Goal: Check status: Check status

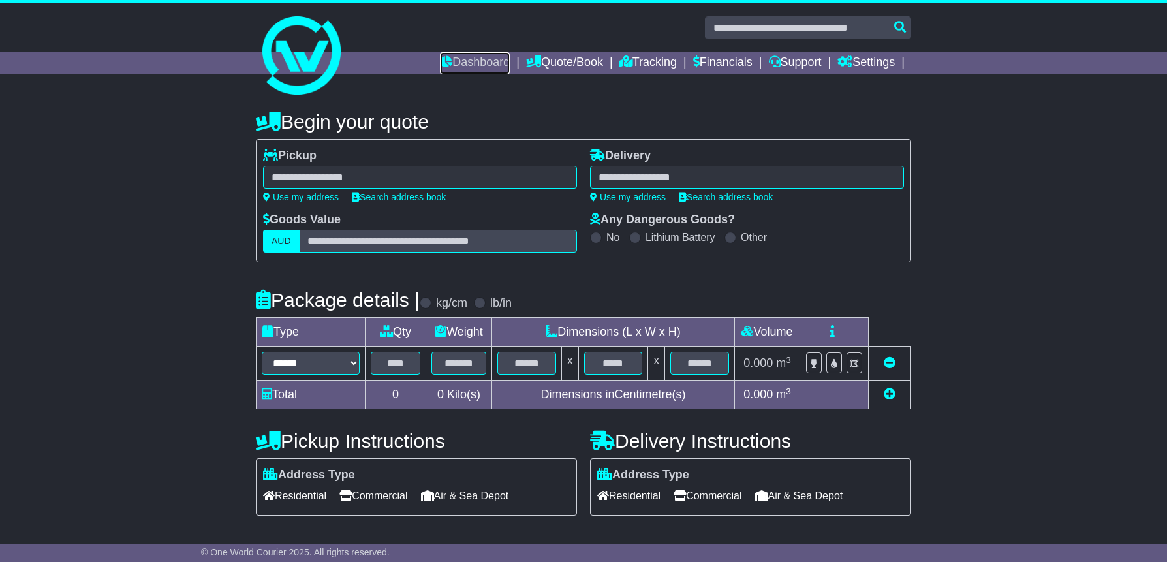
click at [454, 63] on link "Dashboard" at bounding box center [475, 63] width 70 height 22
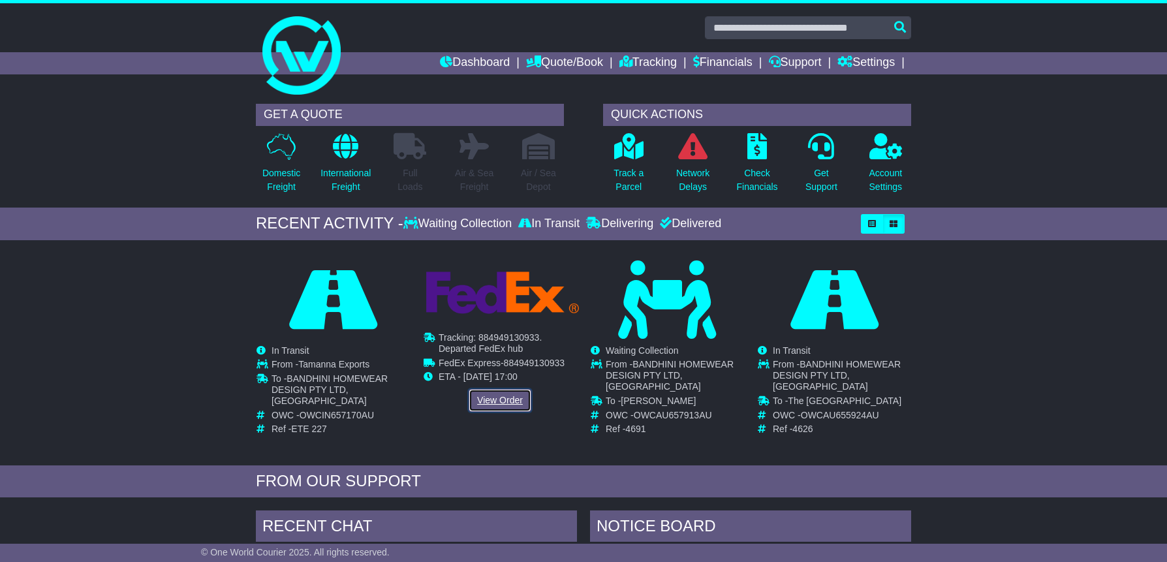
click at [507, 399] on link "View Order" at bounding box center [500, 400] width 63 height 23
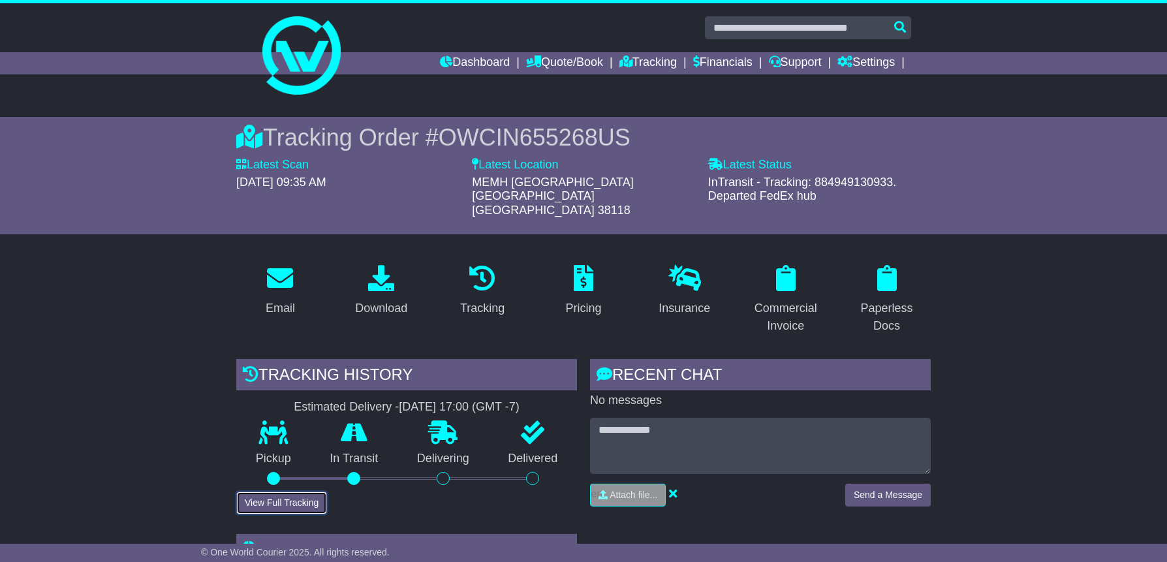
click at [309, 492] on button "View Full Tracking" at bounding box center [281, 503] width 91 height 23
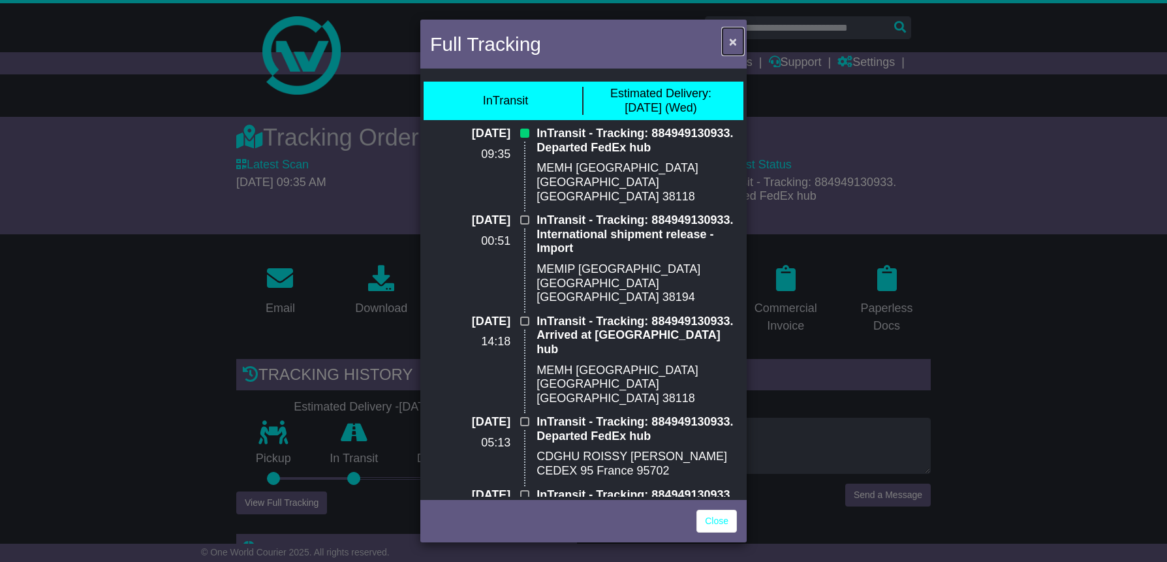
drag, startPoint x: 733, startPoint y: 40, endPoint x: 683, endPoint y: 39, distance: 50.3
click at [733, 40] on span "×" at bounding box center [733, 41] width 8 height 15
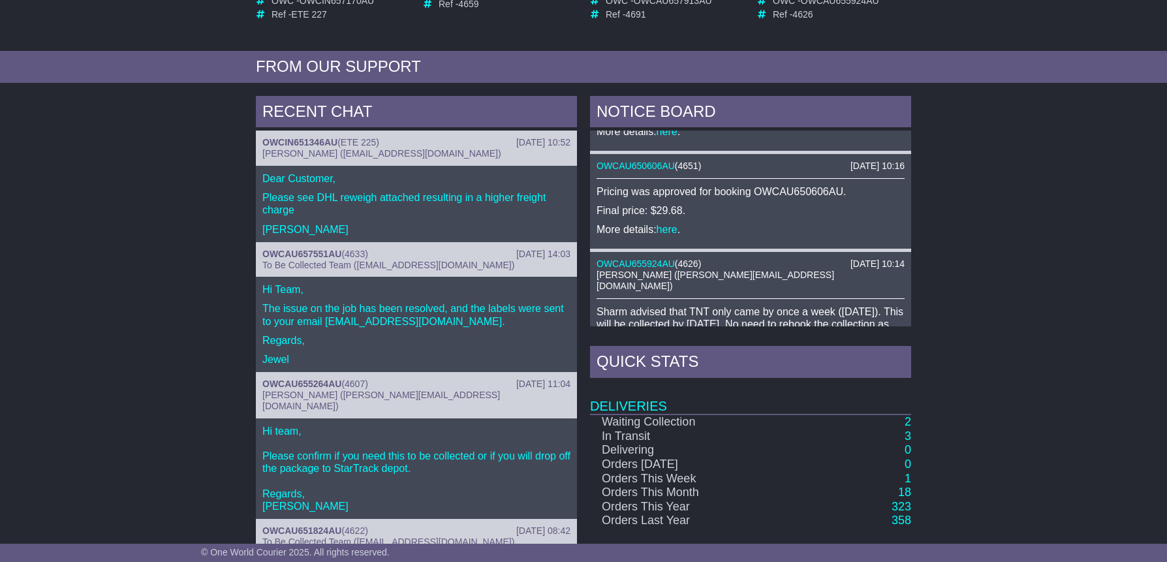
scroll to position [520, 0]
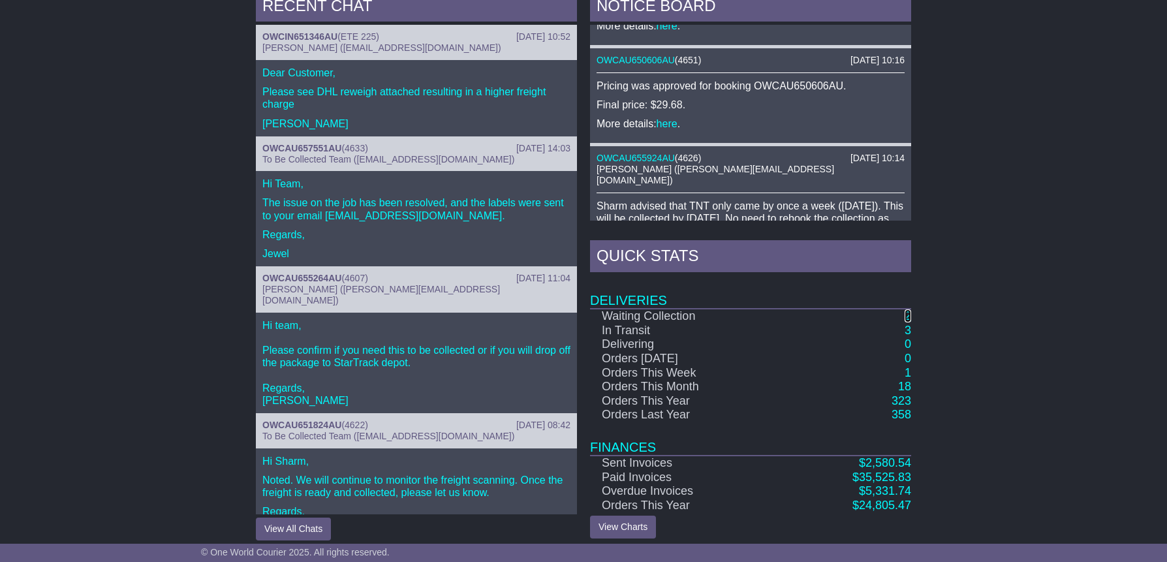
click at [908, 309] on link "2" at bounding box center [908, 315] width 7 height 13
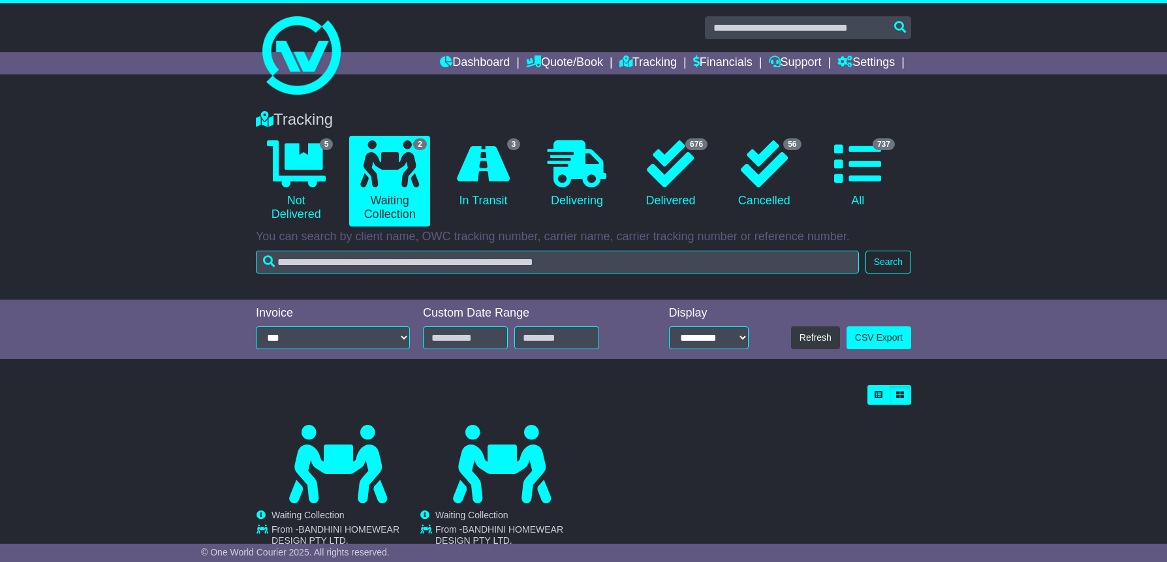
scroll to position [83, 0]
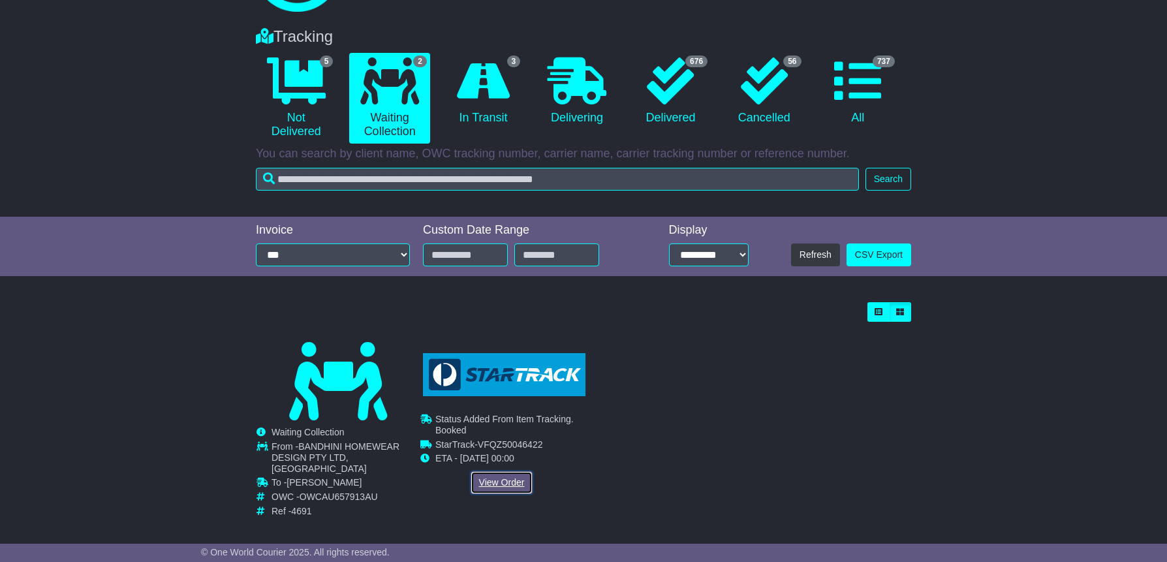
click at [498, 487] on link "View Order" at bounding box center [502, 482] width 63 height 23
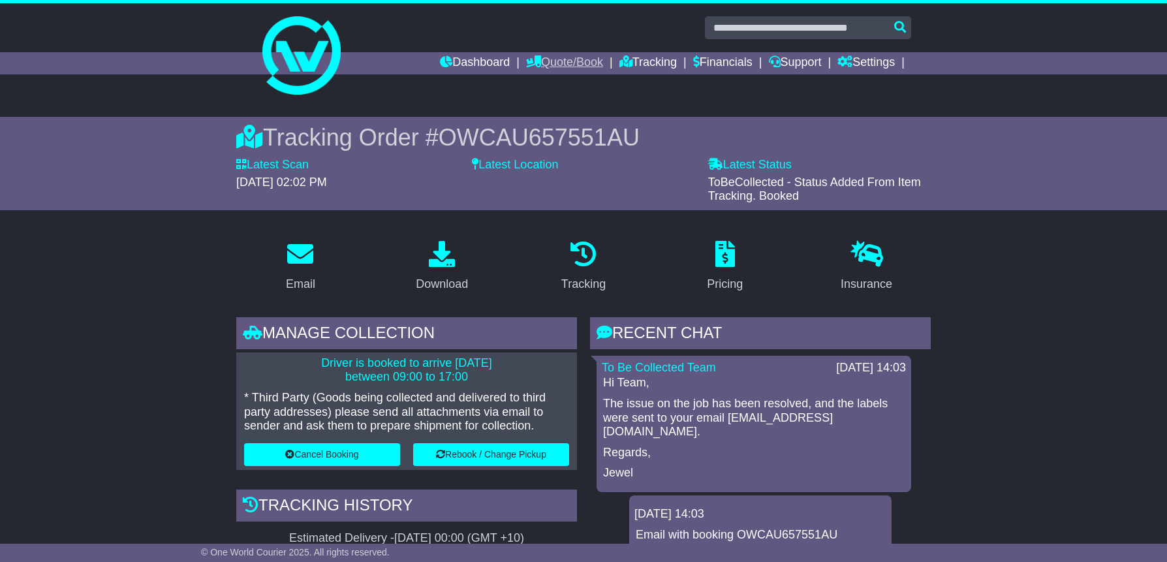
click at [533, 63] on link "Quote/Book" at bounding box center [564, 63] width 77 height 22
click at [486, 62] on link "Dashboard" at bounding box center [475, 63] width 70 height 22
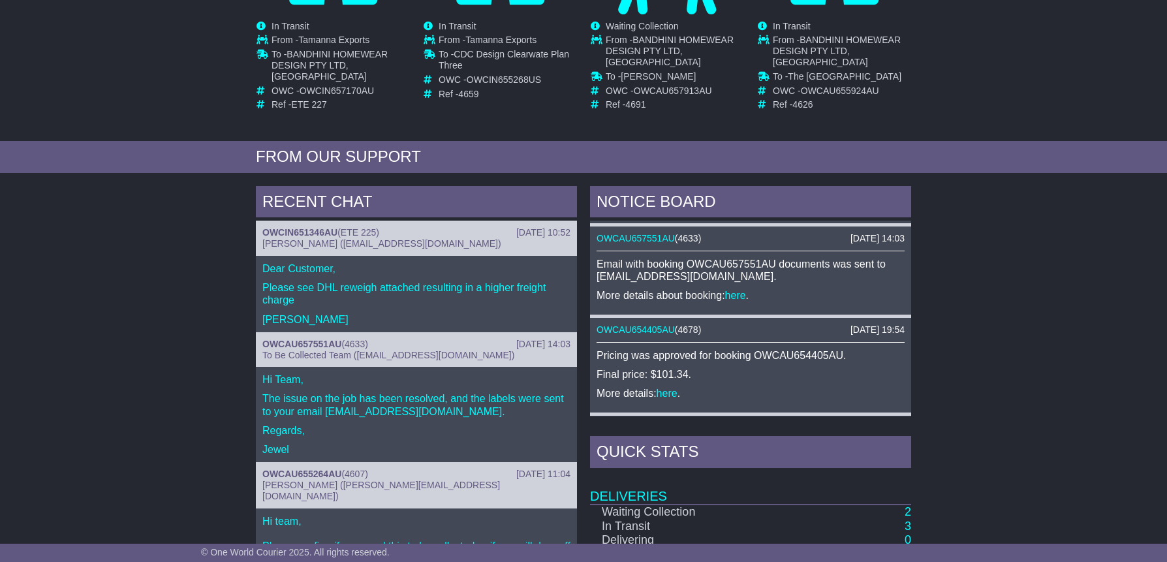
scroll to position [119, 0]
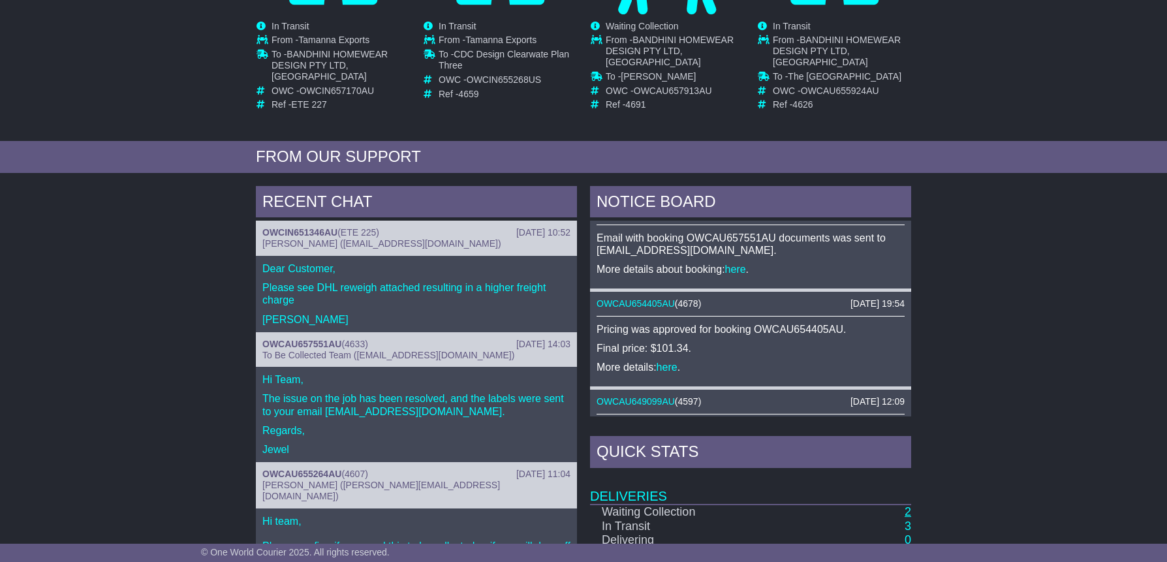
click at [911, 503] on div "NOTICE BOARD 13 Oct 2025 10:52 OWCIN651346AU ( ETE 225 ) Pricing was approved f…" at bounding box center [751, 461] width 334 height 551
click at [909, 505] on link "2" at bounding box center [908, 511] width 7 height 13
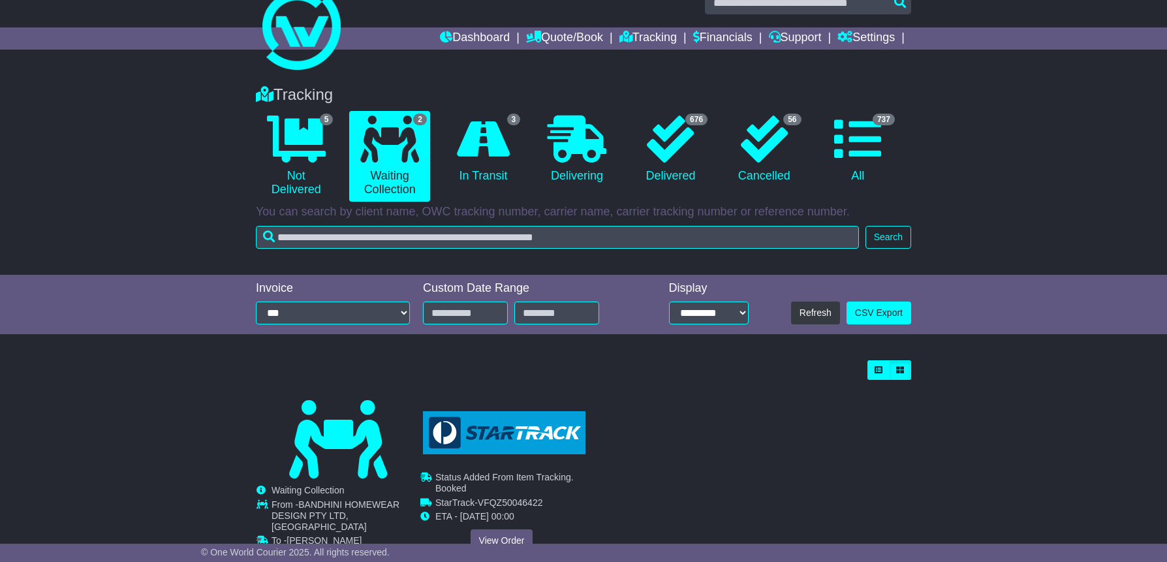
scroll to position [83, 0]
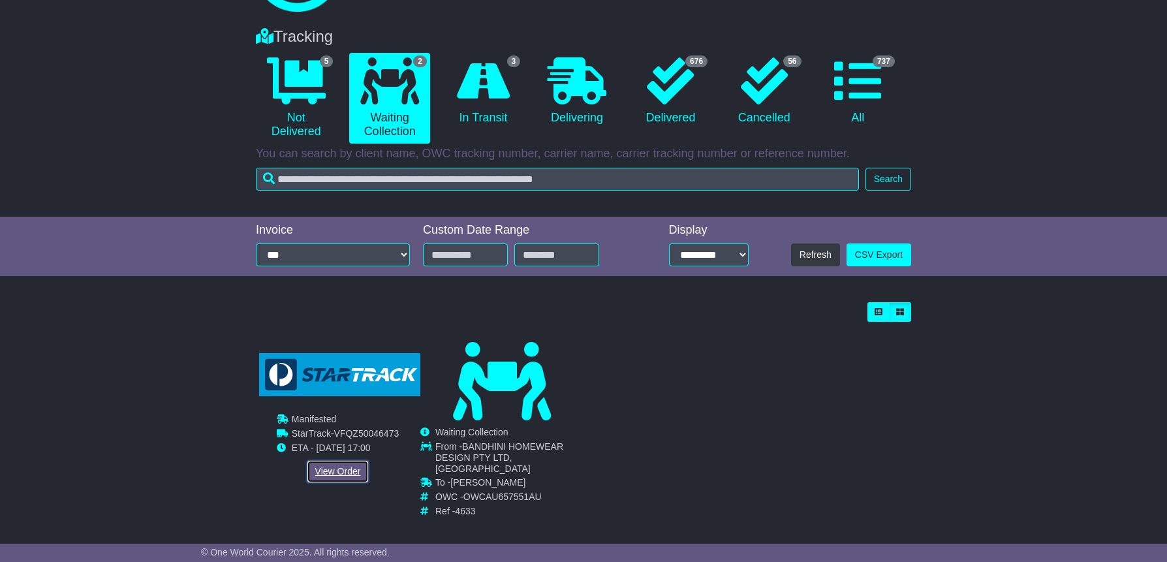
click at [339, 472] on link "View Order" at bounding box center [338, 471] width 63 height 23
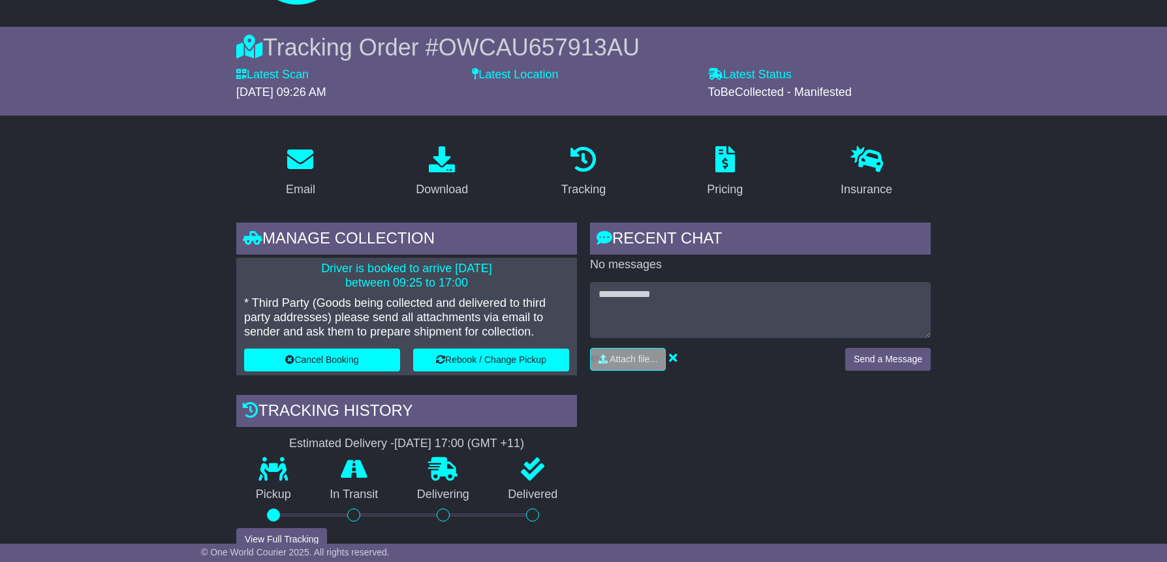
scroll to position [66, 0]
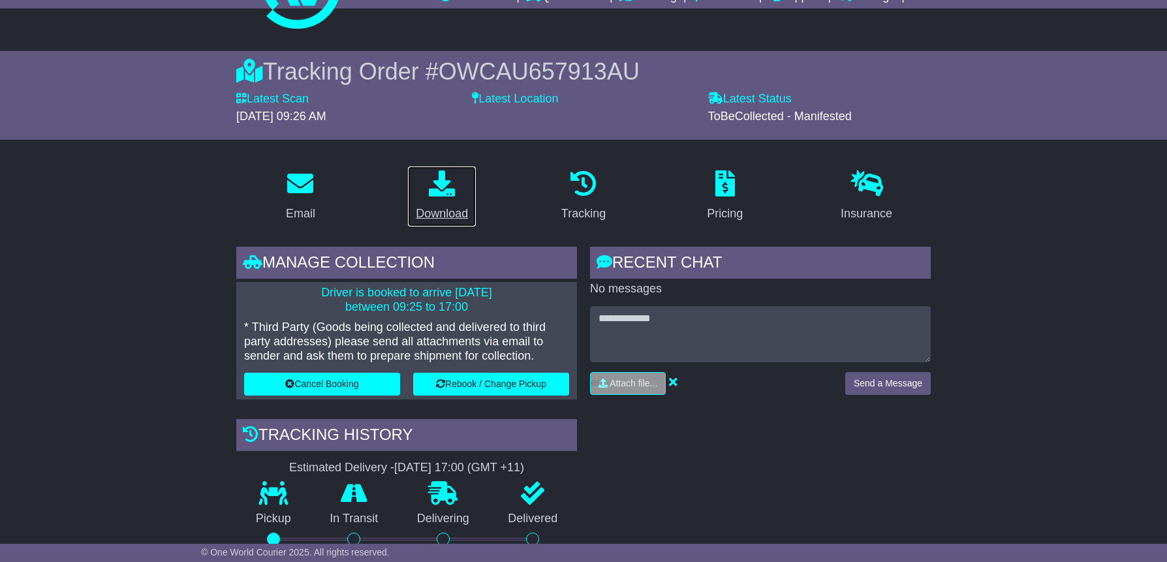
click at [424, 214] on div "Download" at bounding box center [442, 214] width 52 height 18
